Goal: Transaction & Acquisition: Purchase product/service

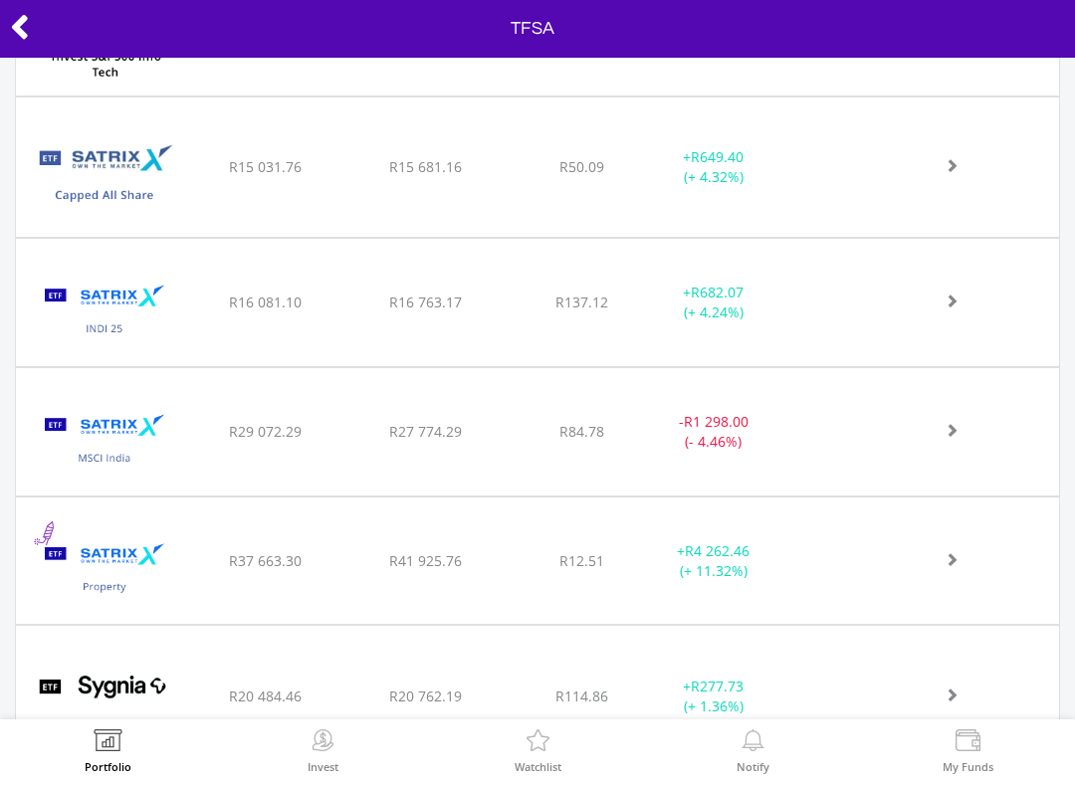
scroll to position [1136, 0]
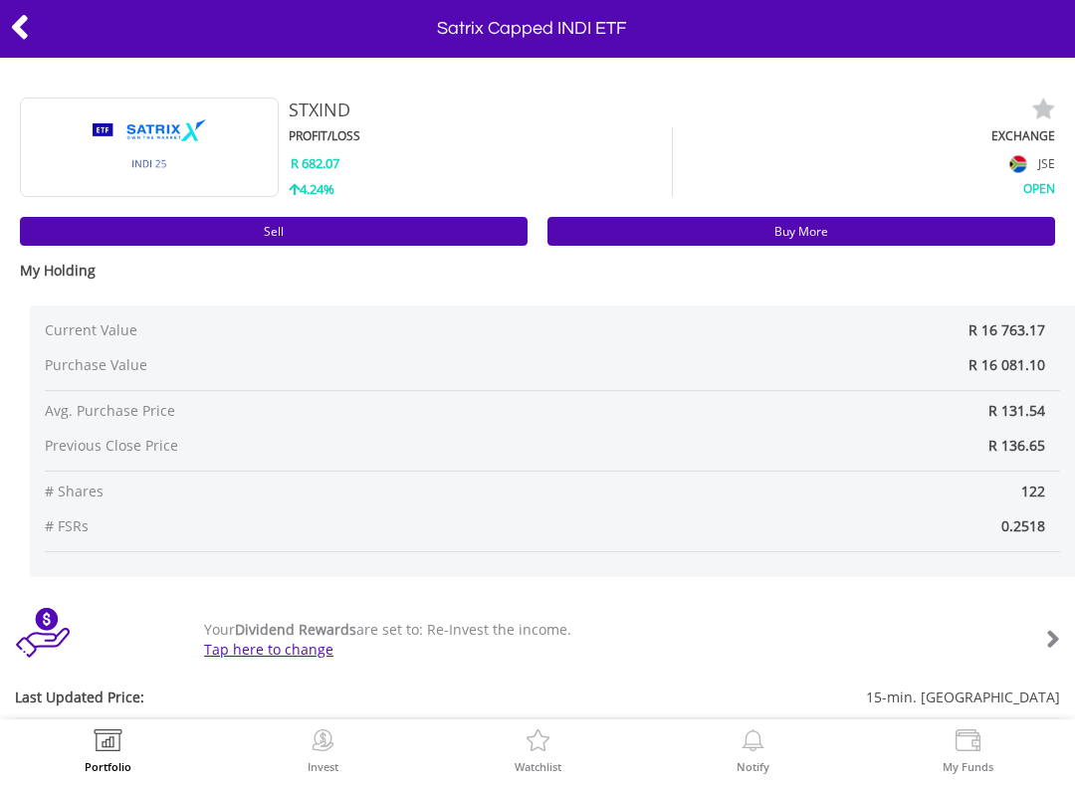
click at [395, 226] on link "Sell" at bounding box center [273, 231] width 507 height 29
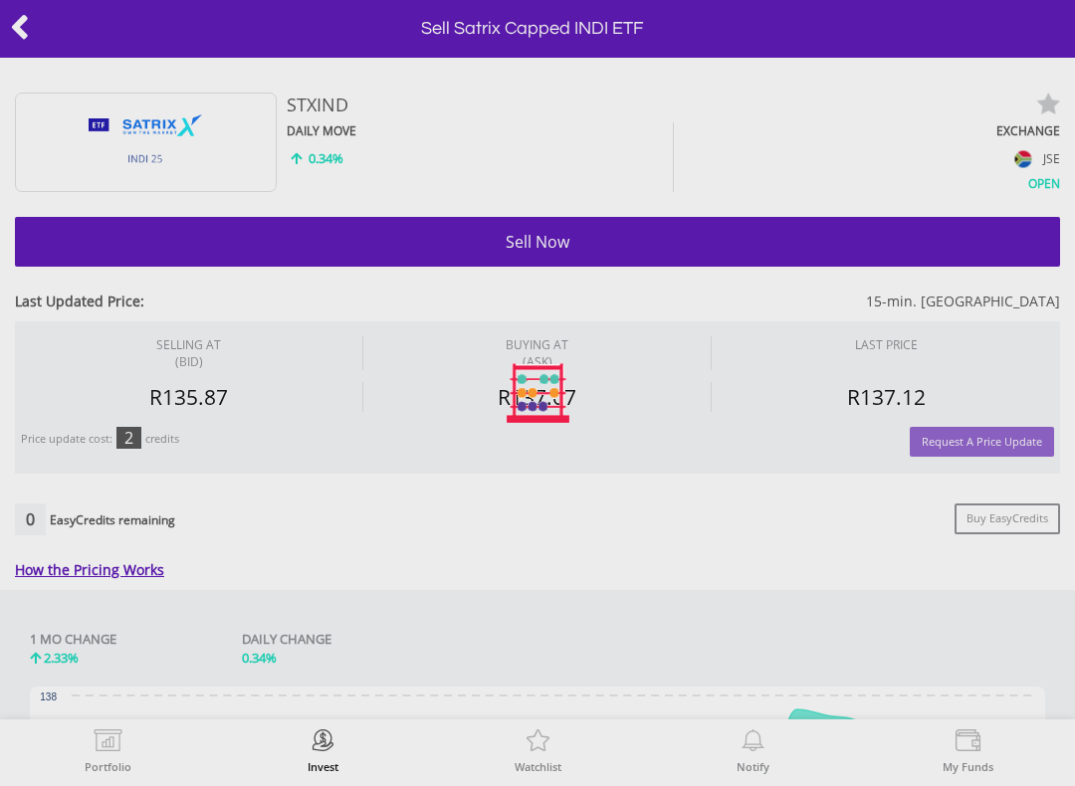
type input "********"
type input "******"
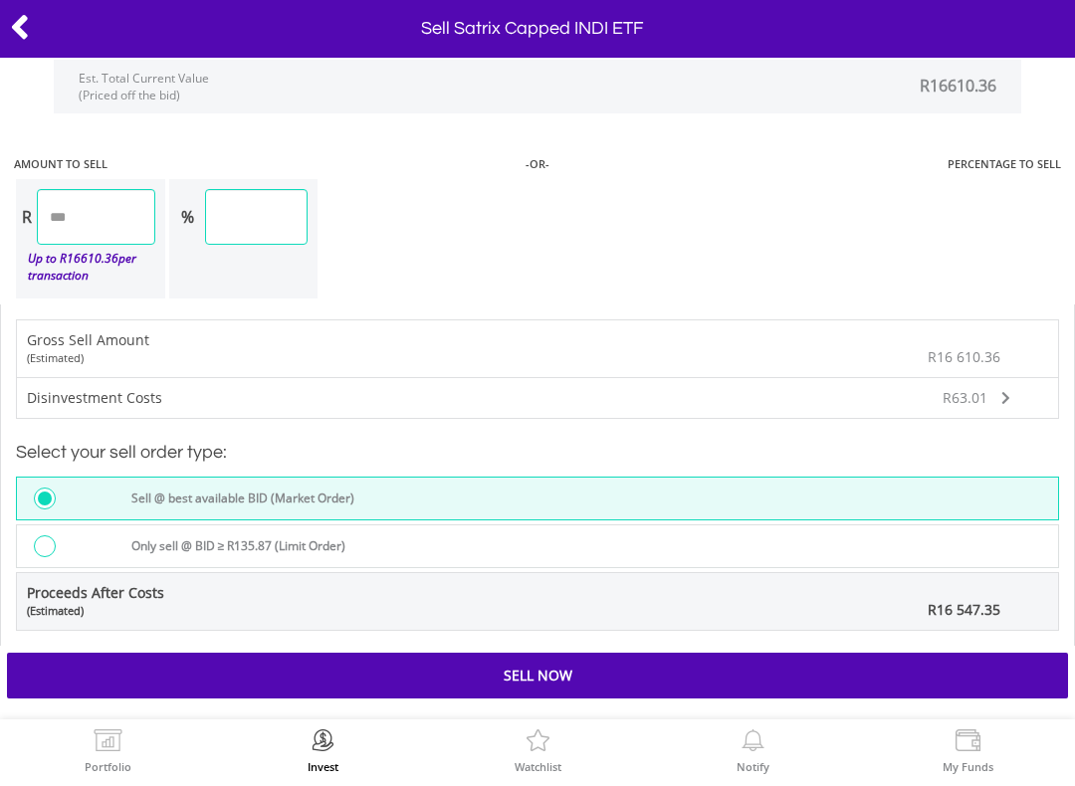
scroll to position [1717, 0]
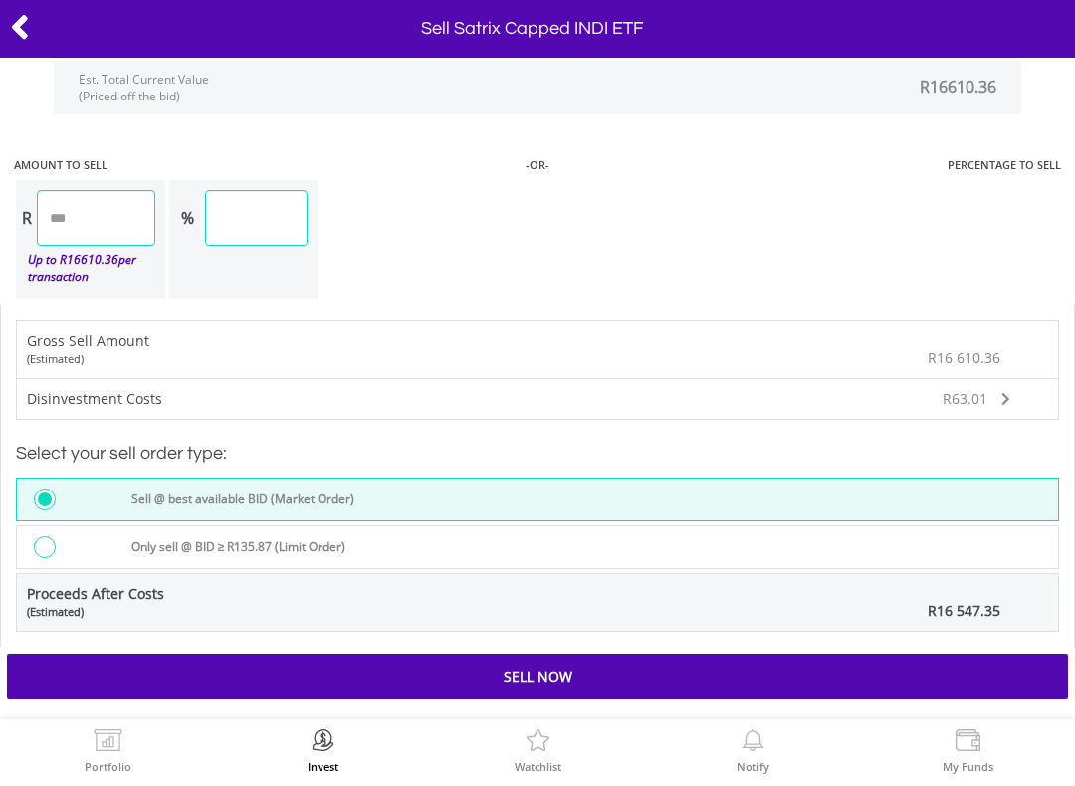
click at [676, 663] on div "Sell Now" at bounding box center [537, 677] width 1061 height 46
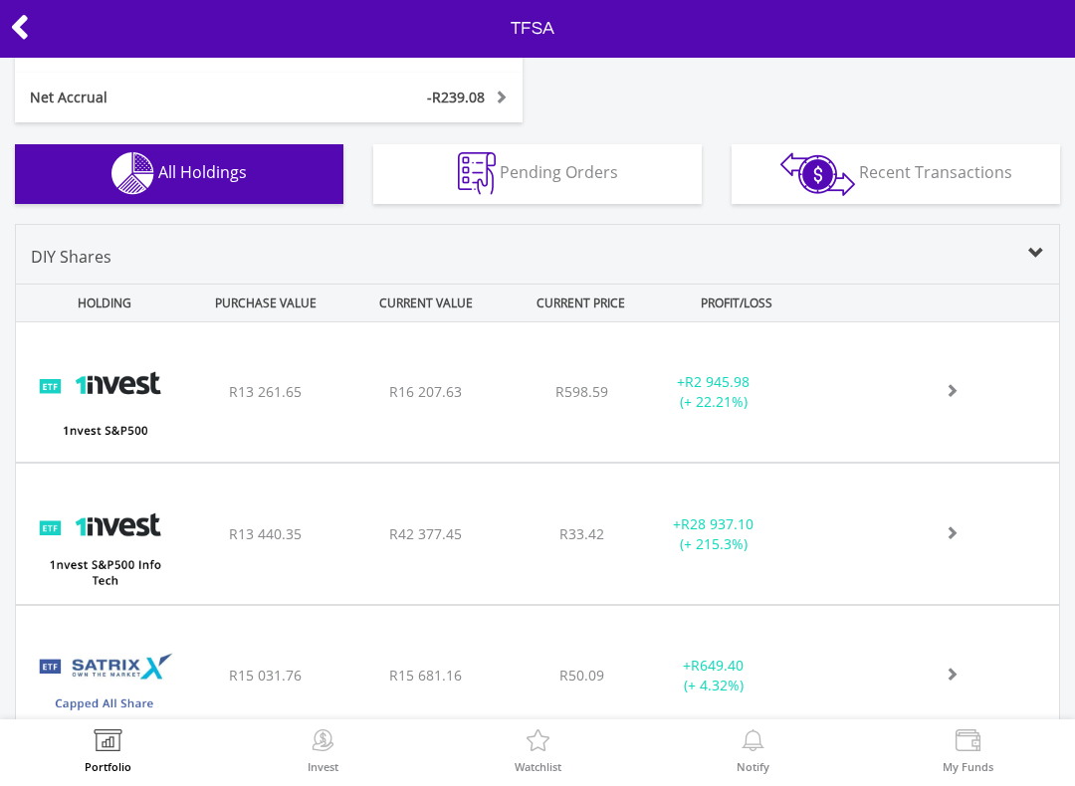
scroll to position [614, 0]
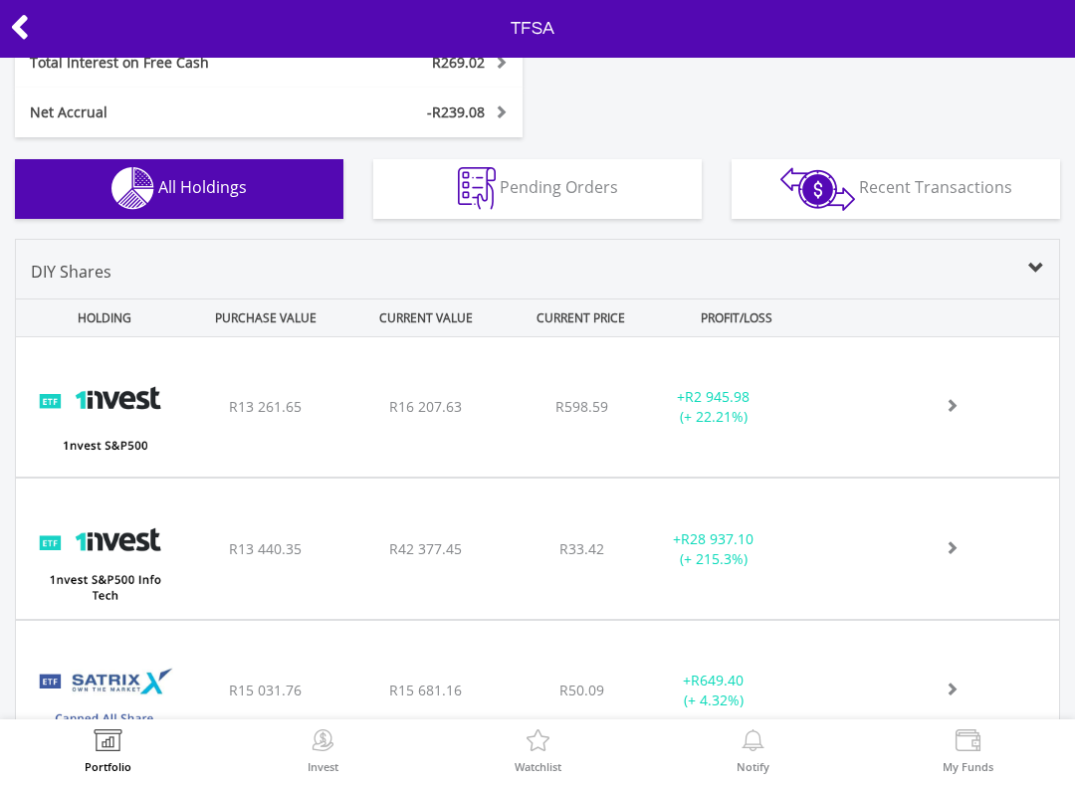
click at [522, 477] on div "﻿ 1nvest S&P500 Info Tech Index Feeder ETF R13 440.35 R42 377.45 R33.42 + R28 9…" at bounding box center [537, 406] width 1043 height 139
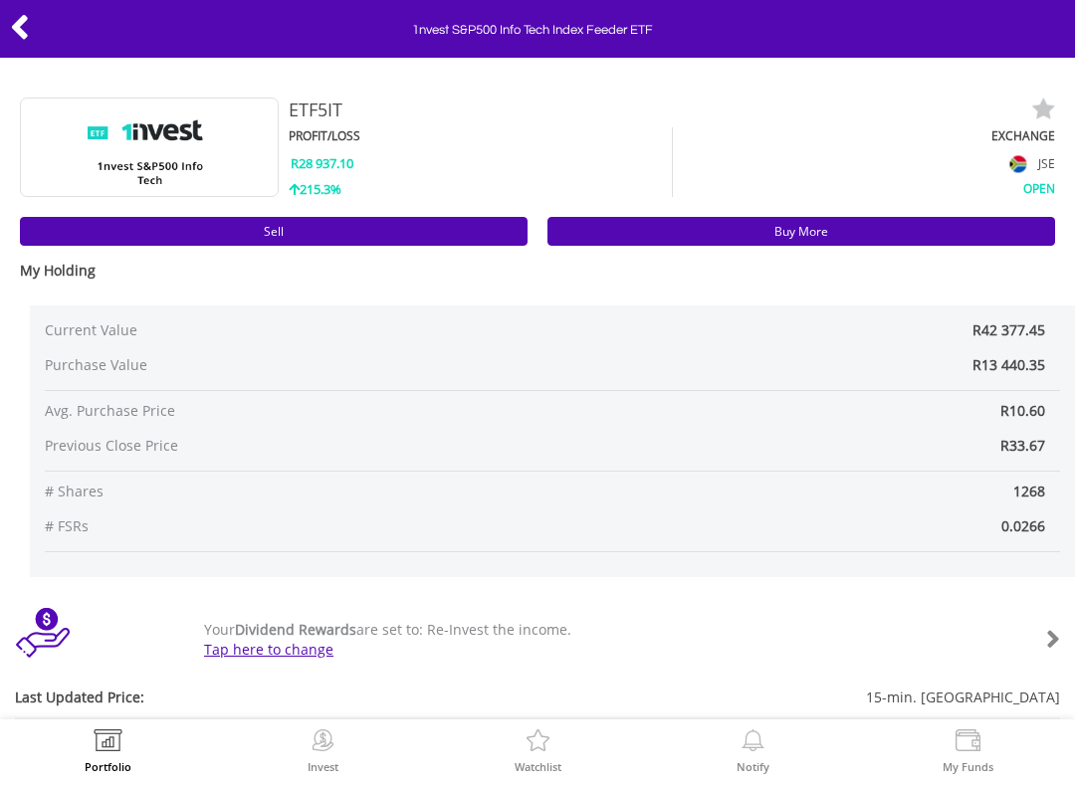
scroll to position [-3, 0]
click at [27, 22] on icon at bounding box center [20, 27] width 20 height 39
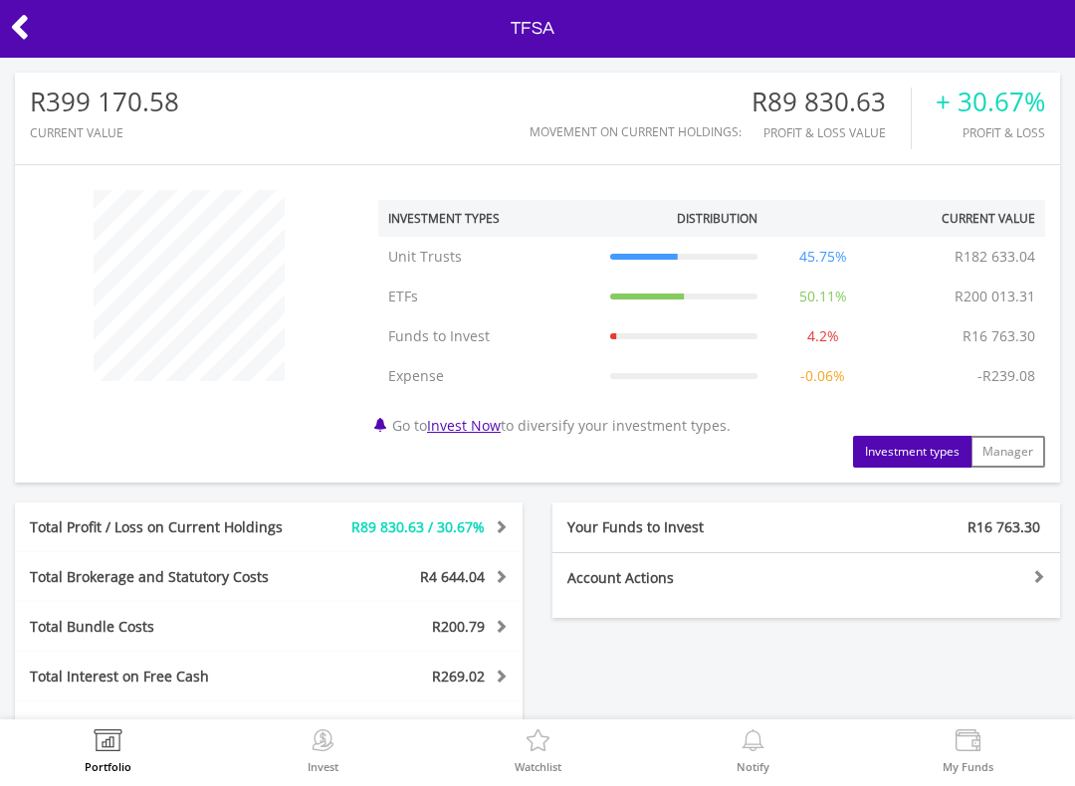
click at [29, 33] on icon at bounding box center [20, 27] width 20 height 39
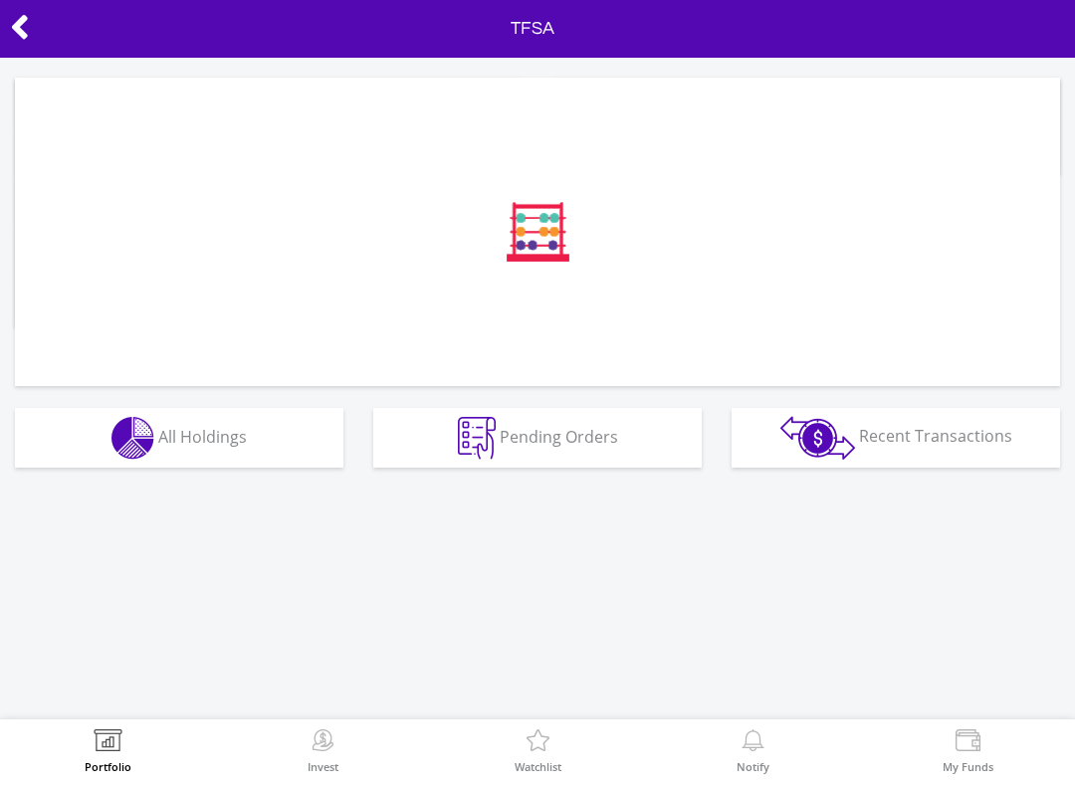
click at [262, 454] on button "Holdings All Holdings" at bounding box center [179, 438] width 328 height 60
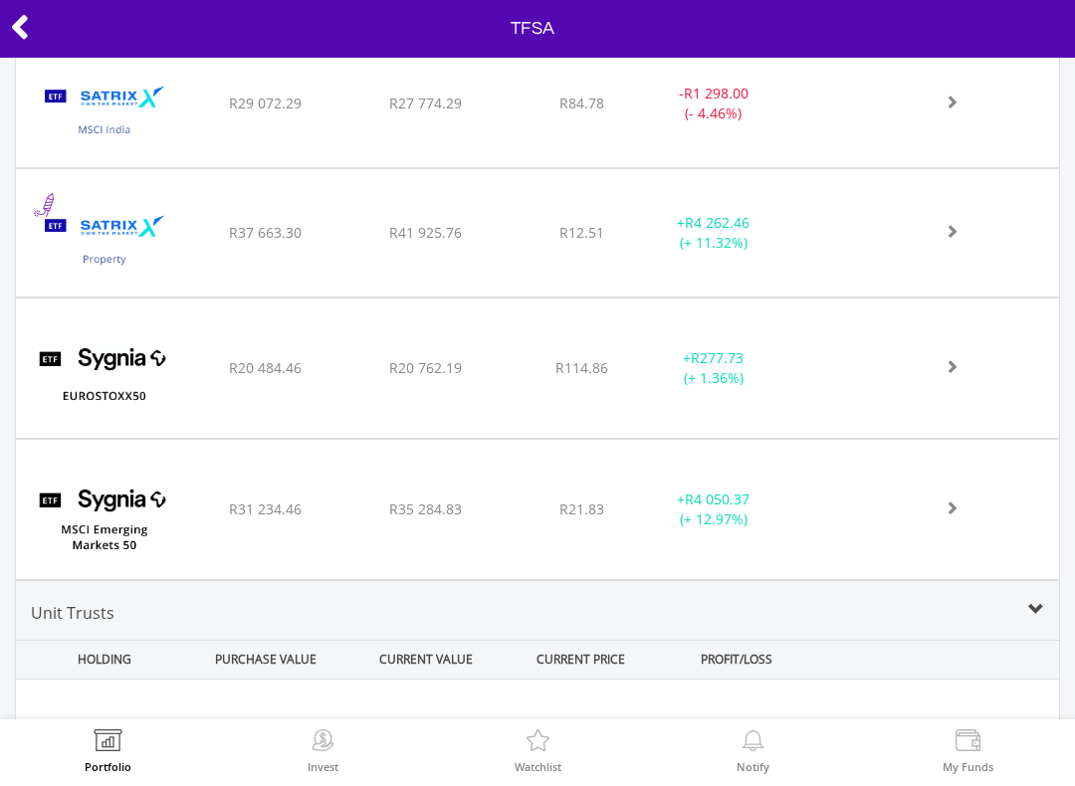
scroll to position [1335, 0]
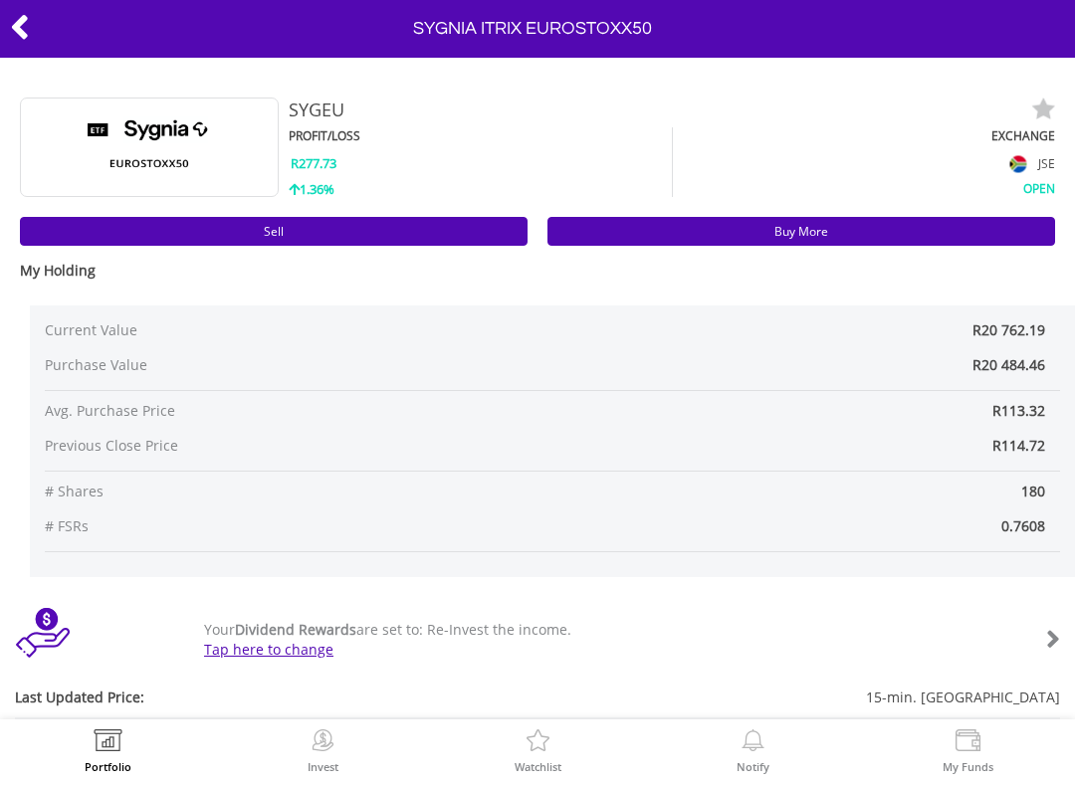
click at [374, 231] on link "Sell" at bounding box center [273, 231] width 507 height 29
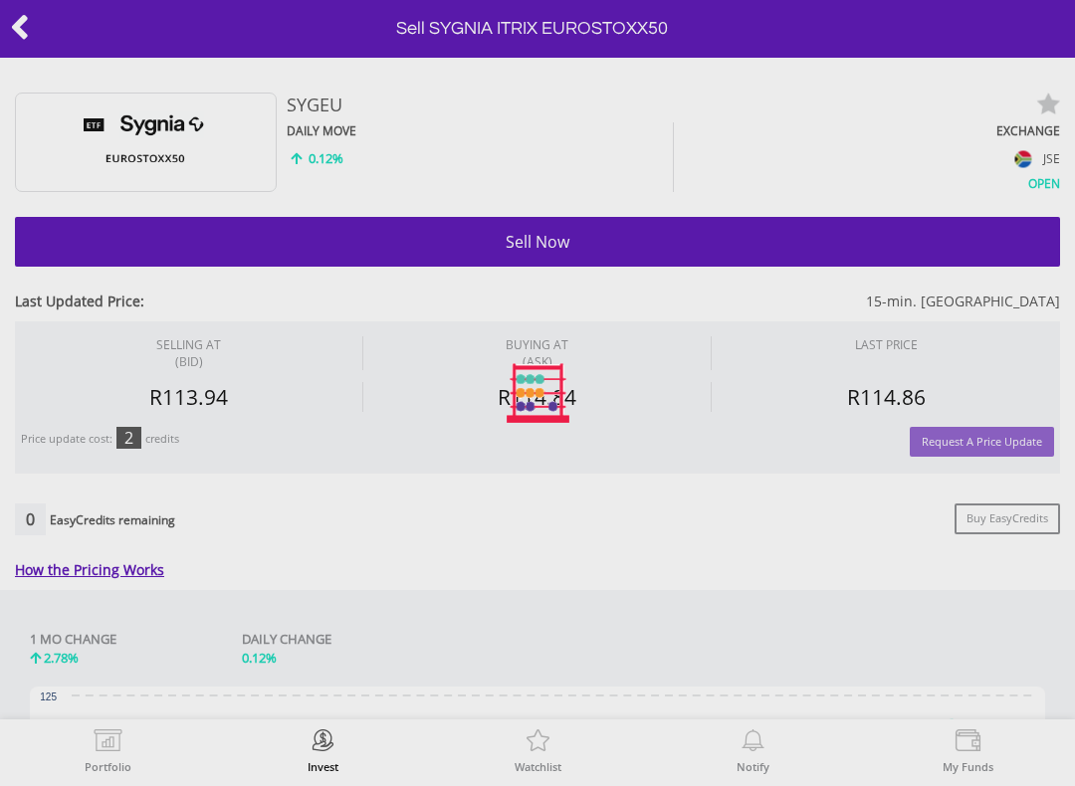
type input "********"
type input "******"
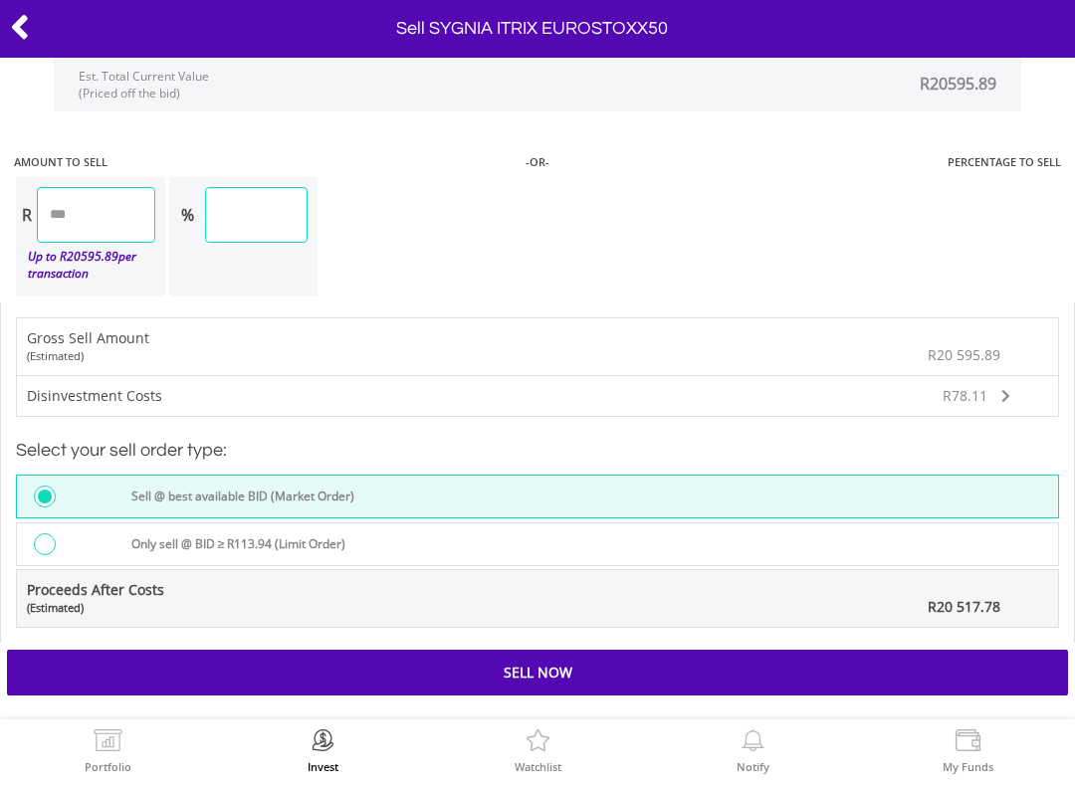
scroll to position [1559, 0]
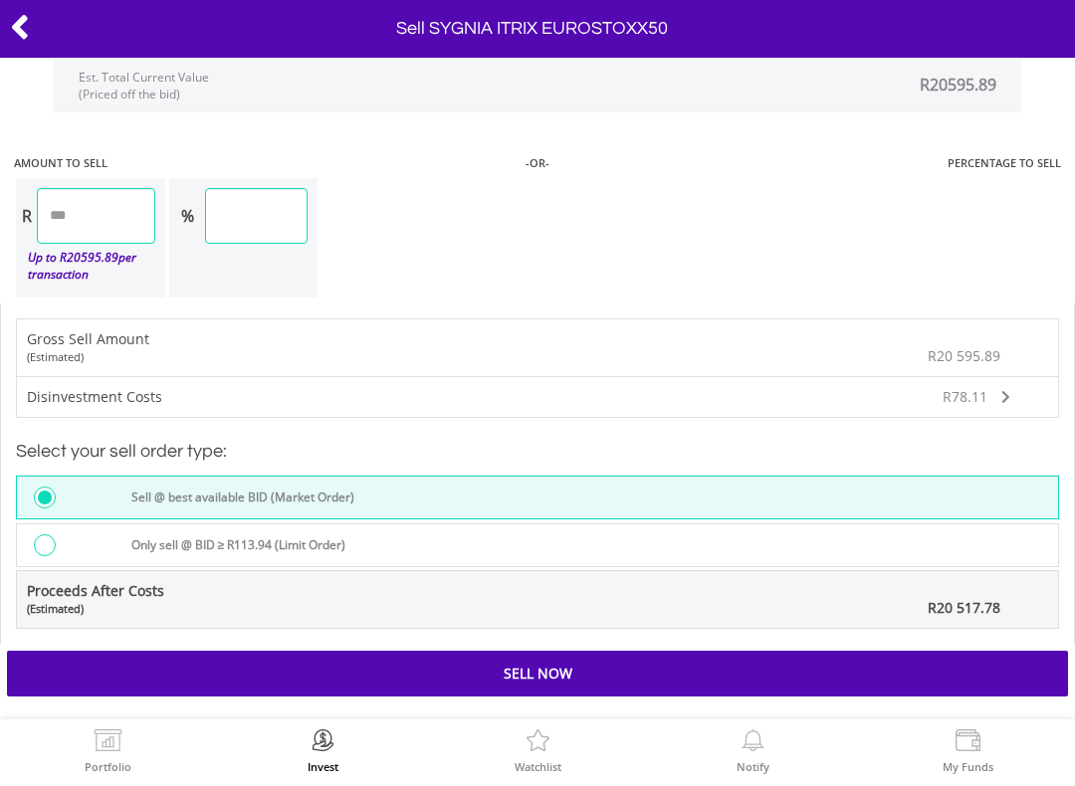
click at [654, 670] on div "Sell Now" at bounding box center [537, 674] width 1061 height 46
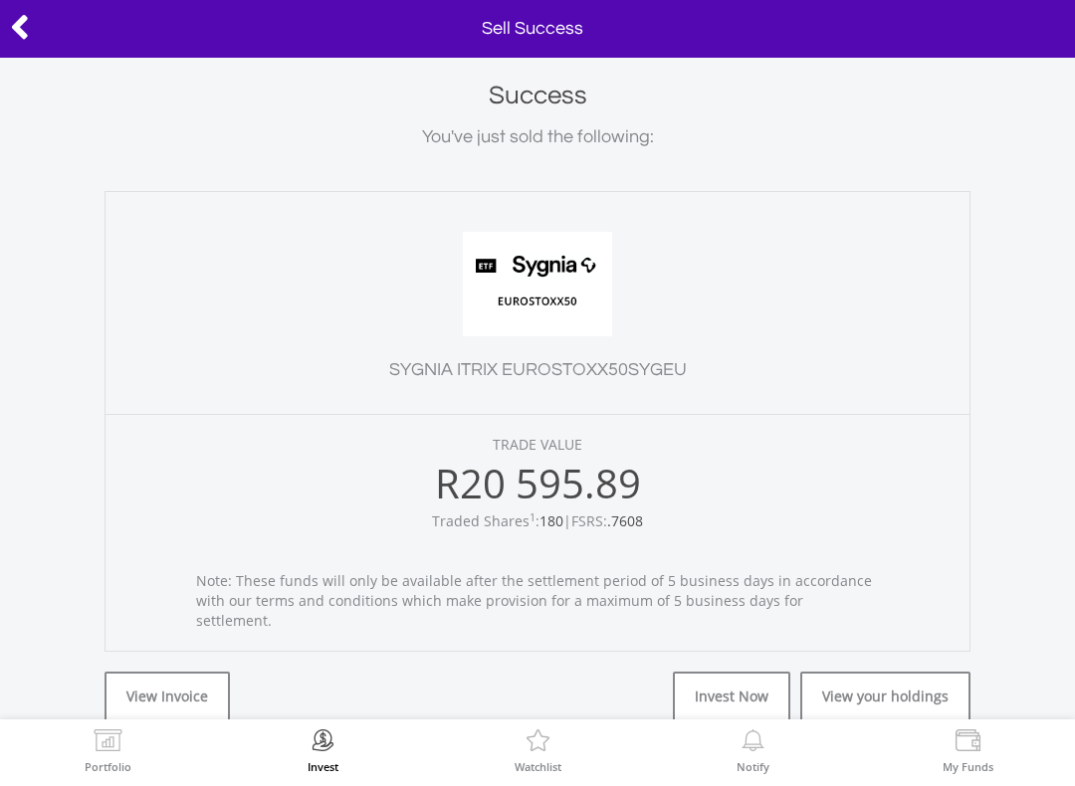
click at [891, 682] on link "View your holdings" at bounding box center [885, 697] width 170 height 50
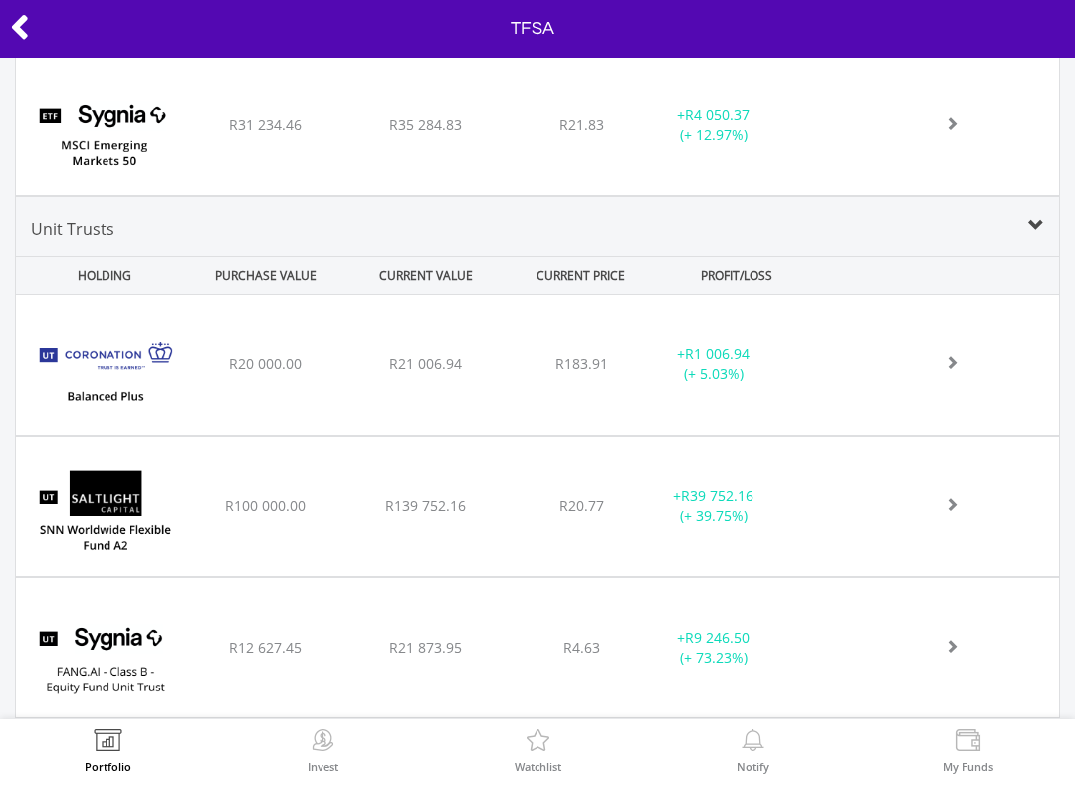
scroll to position [1584, 0]
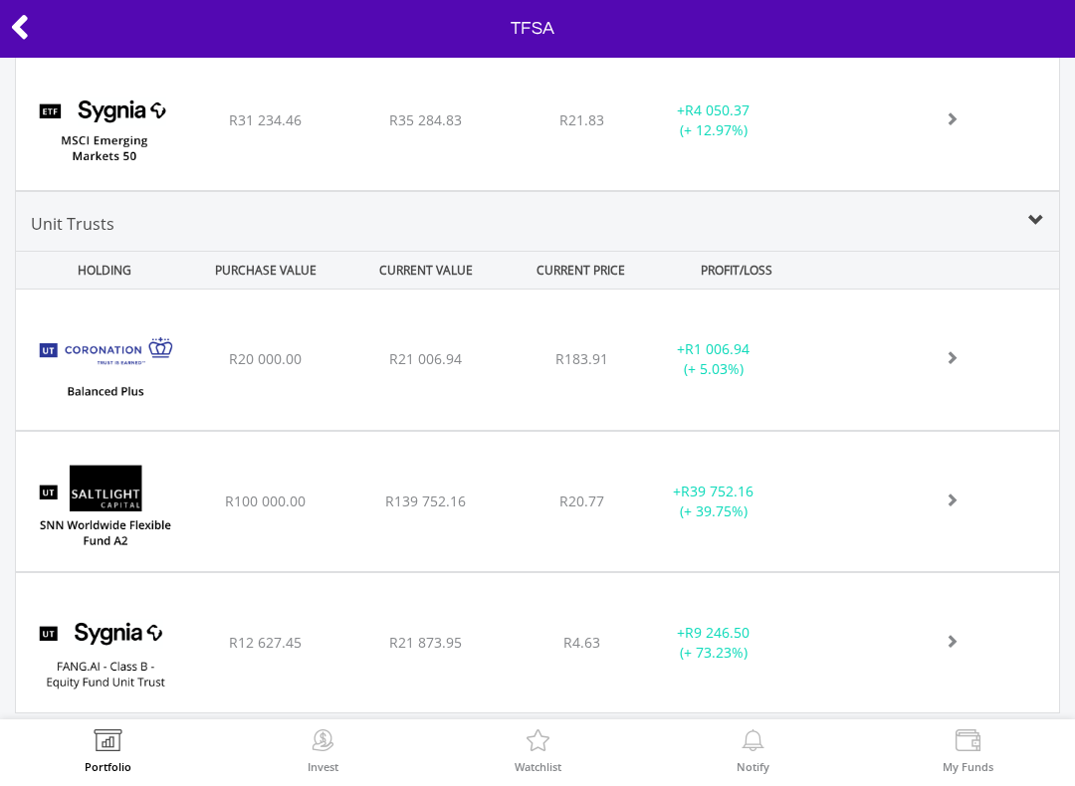
click at [948, 369] on div at bounding box center [928, 359] width 59 height 20
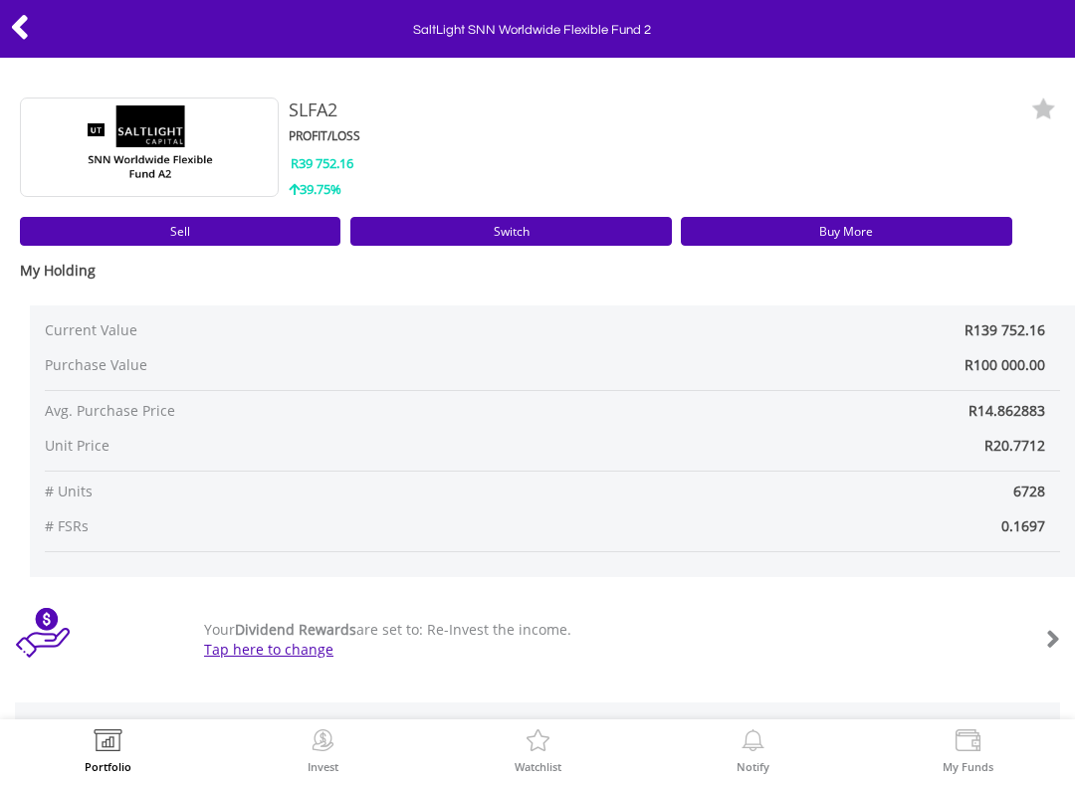
click at [851, 234] on link "Buy More" at bounding box center [846, 231] width 331 height 29
click at [42, 32] on div at bounding box center [53, 29] width 107 height 42
click at [42, 36] on div at bounding box center [53, 29] width 107 height 42
click at [27, 22] on icon at bounding box center [20, 27] width 20 height 39
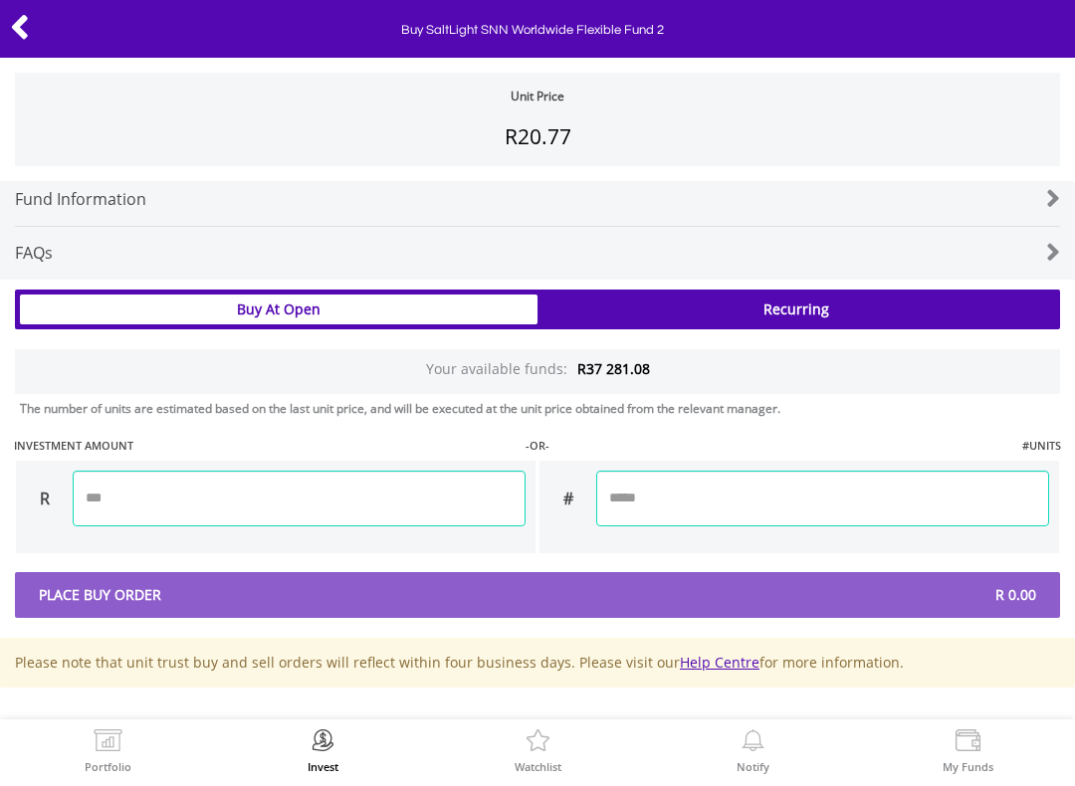
scroll to position [1124, 0]
click at [380, 483] on input "number" at bounding box center [299, 499] width 453 height 56
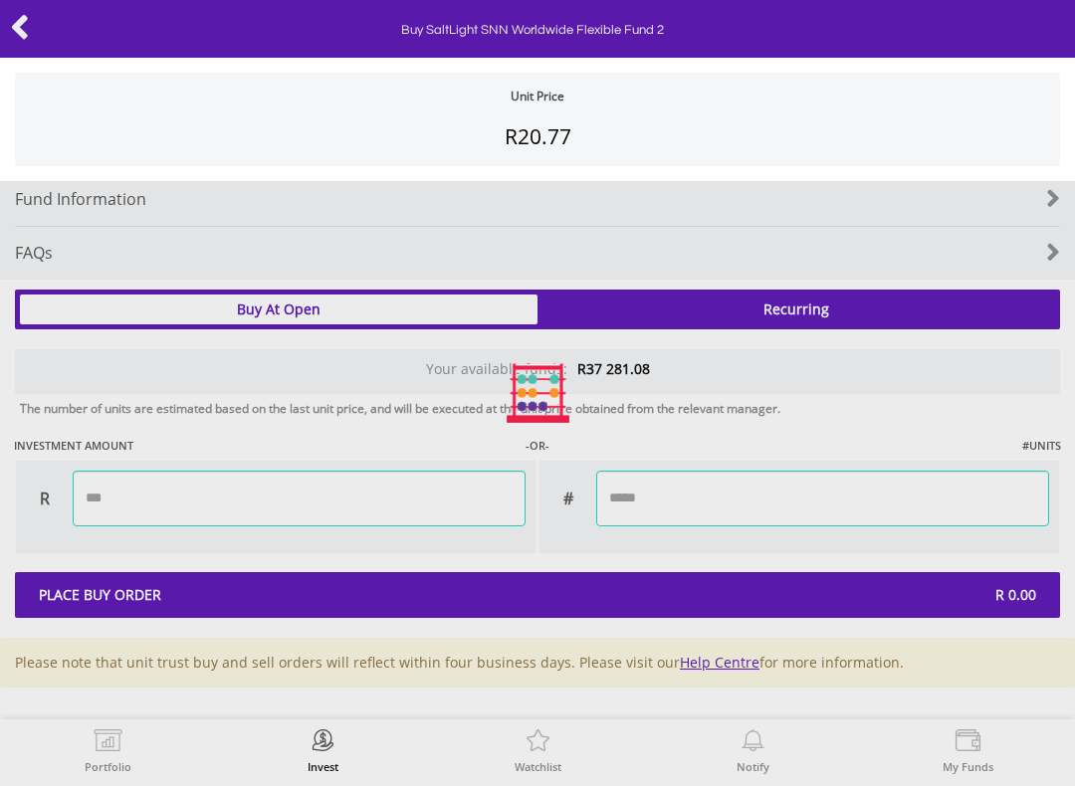
type input "********"
type input "*********"
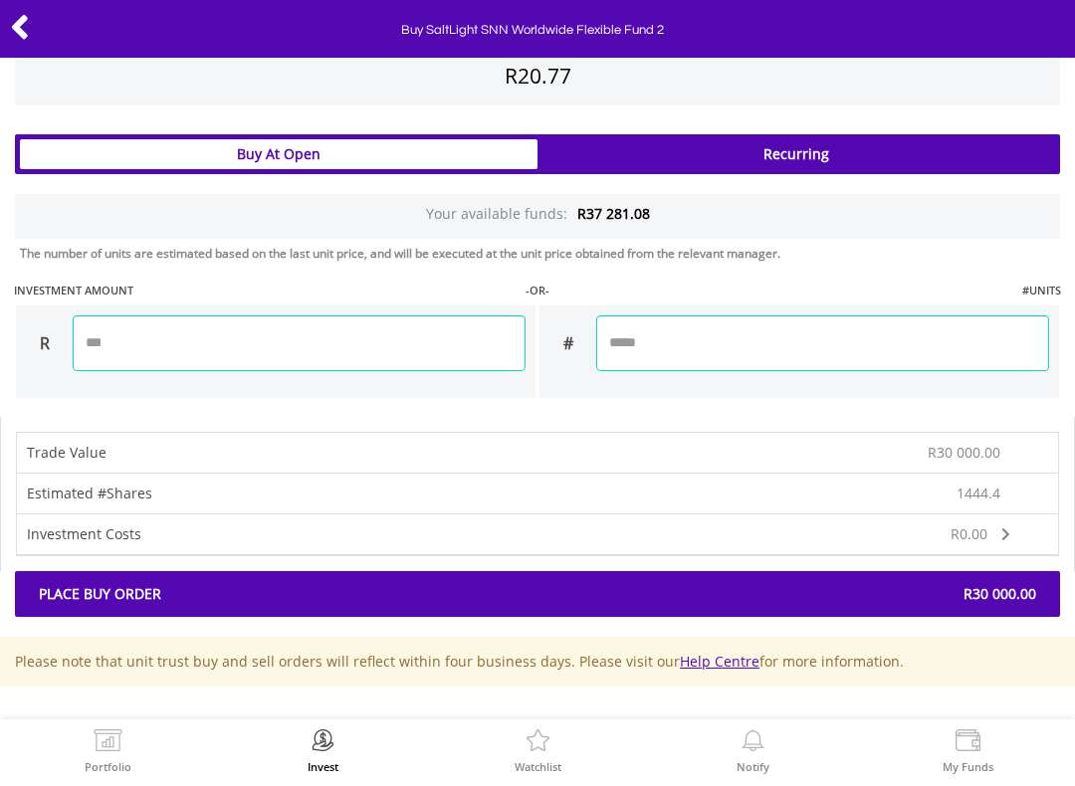
scroll to position [1278, 0]
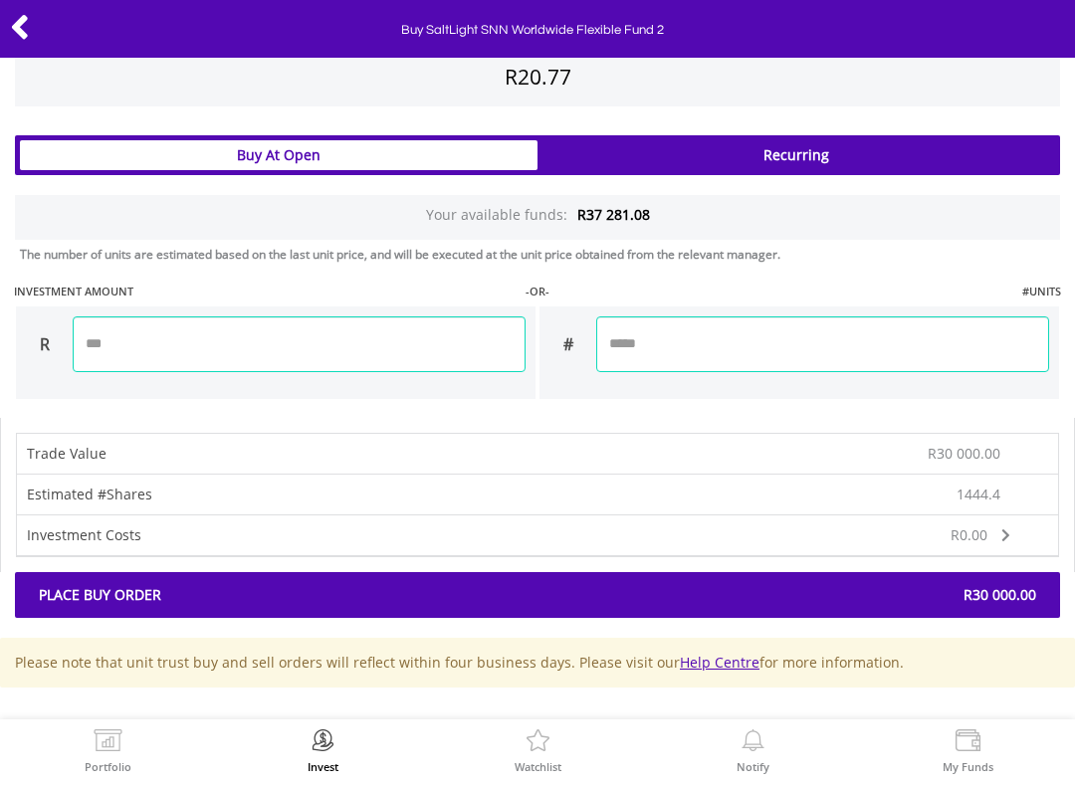
click at [803, 597] on span "R30 000.00" at bounding box center [793, 595] width 513 height 20
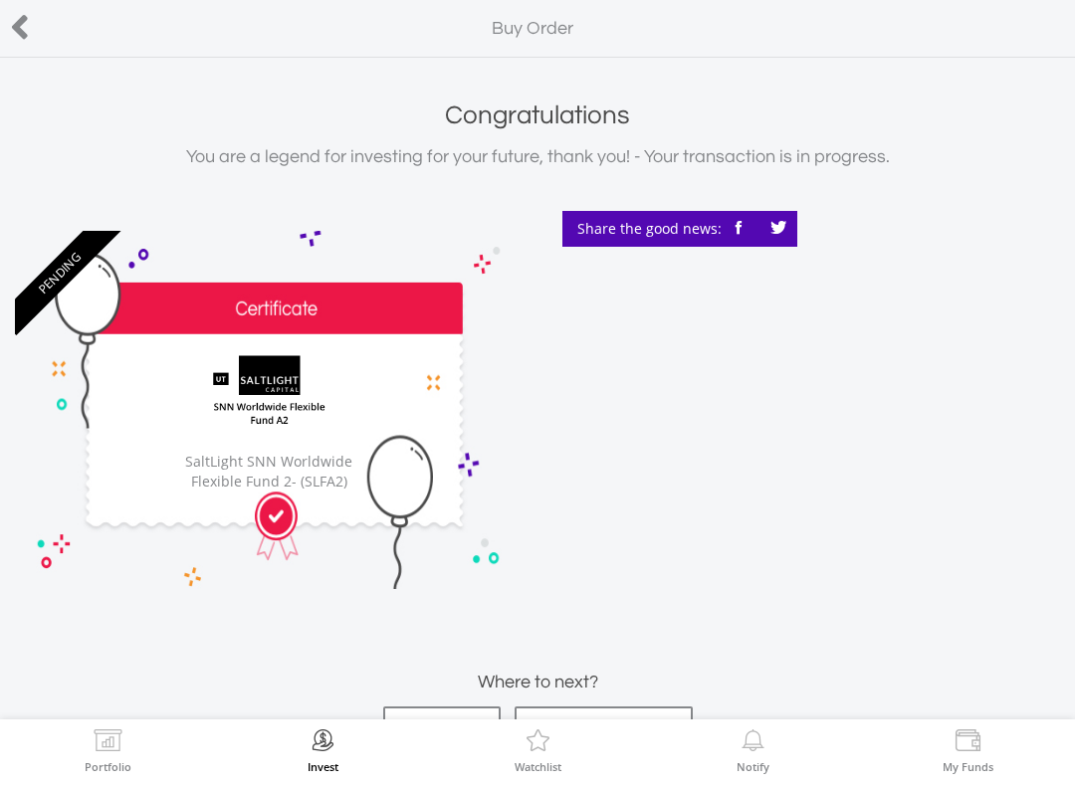
click at [25, 39] on icon at bounding box center [20, 27] width 20 height 39
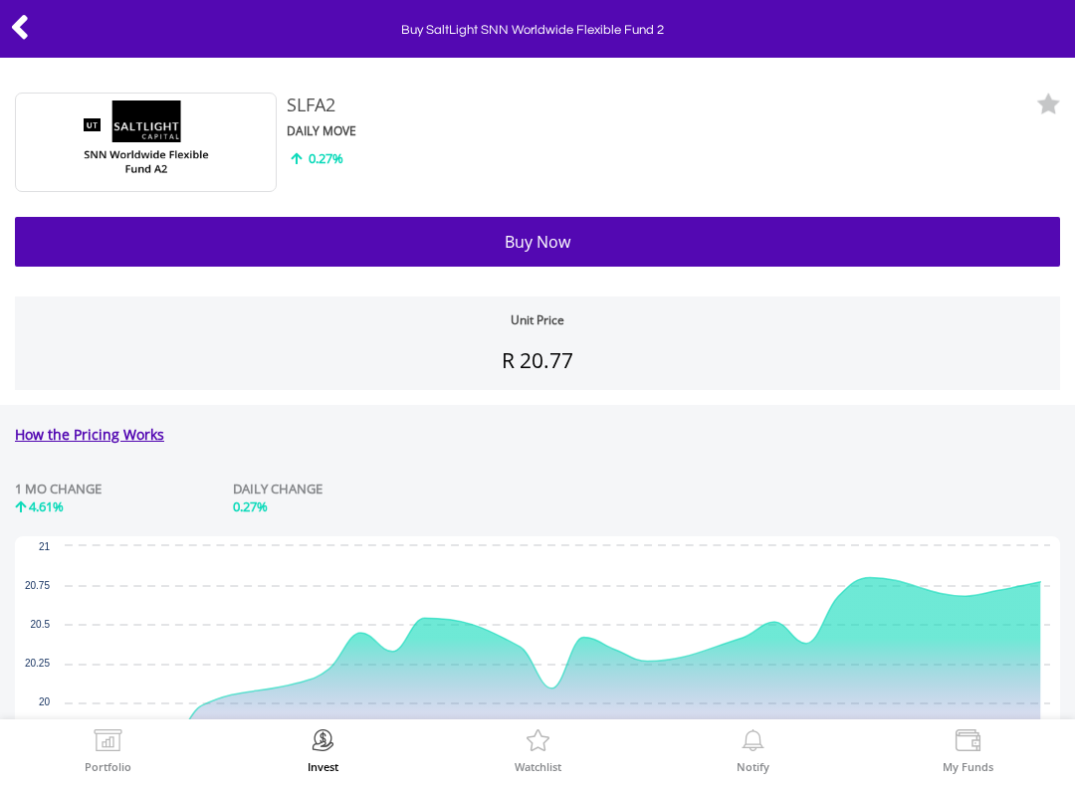
click at [29, 21] on icon at bounding box center [20, 27] width 20 height 39
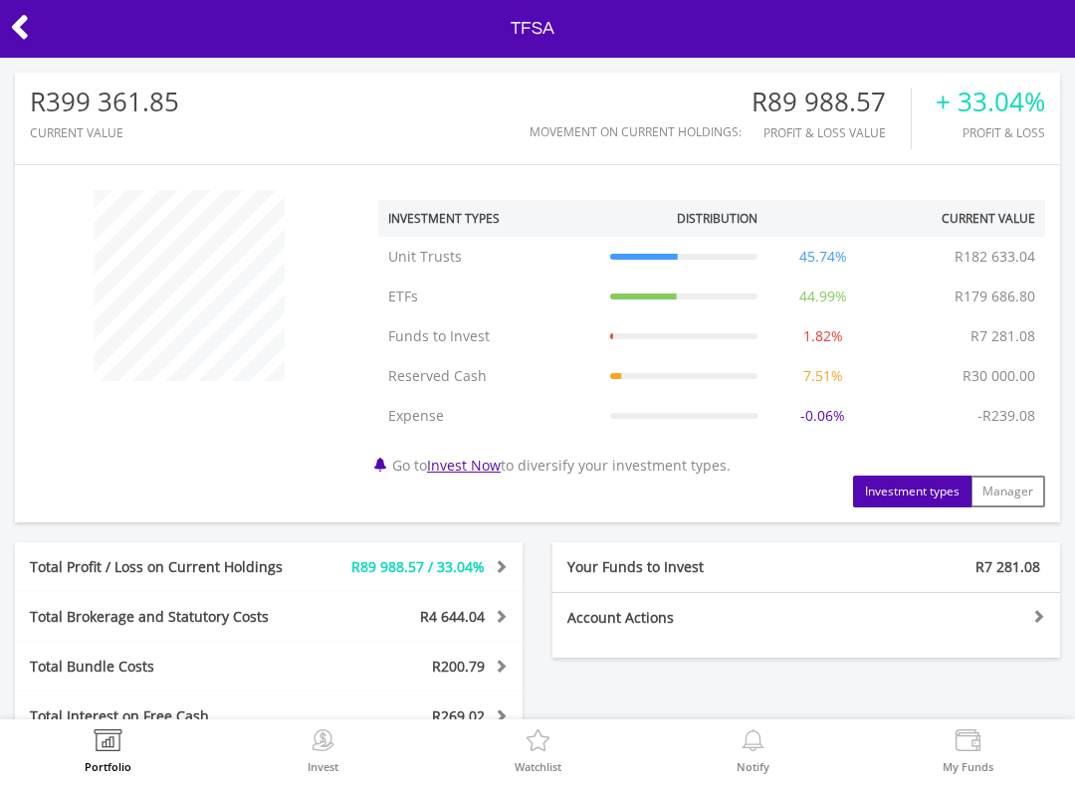
scroll to position [-2, 0]
click at [21, 29] on icon at bounding box center [20, 27] width 20 height 39
